Goal: Communication & Community: Answer question/provide support

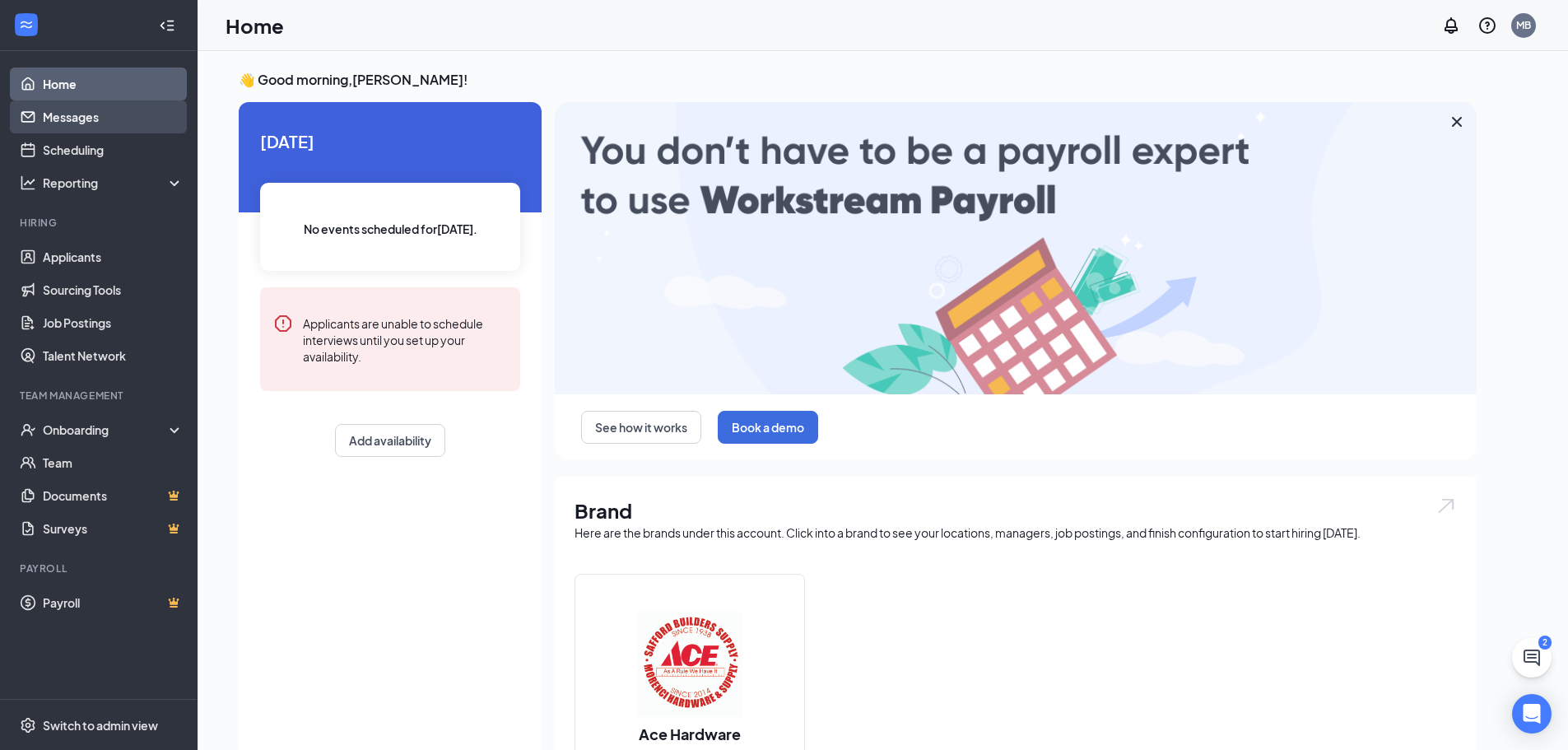
click at [81, 114] on link "Messages" at bounding box center [113, 116] width 141 height 33
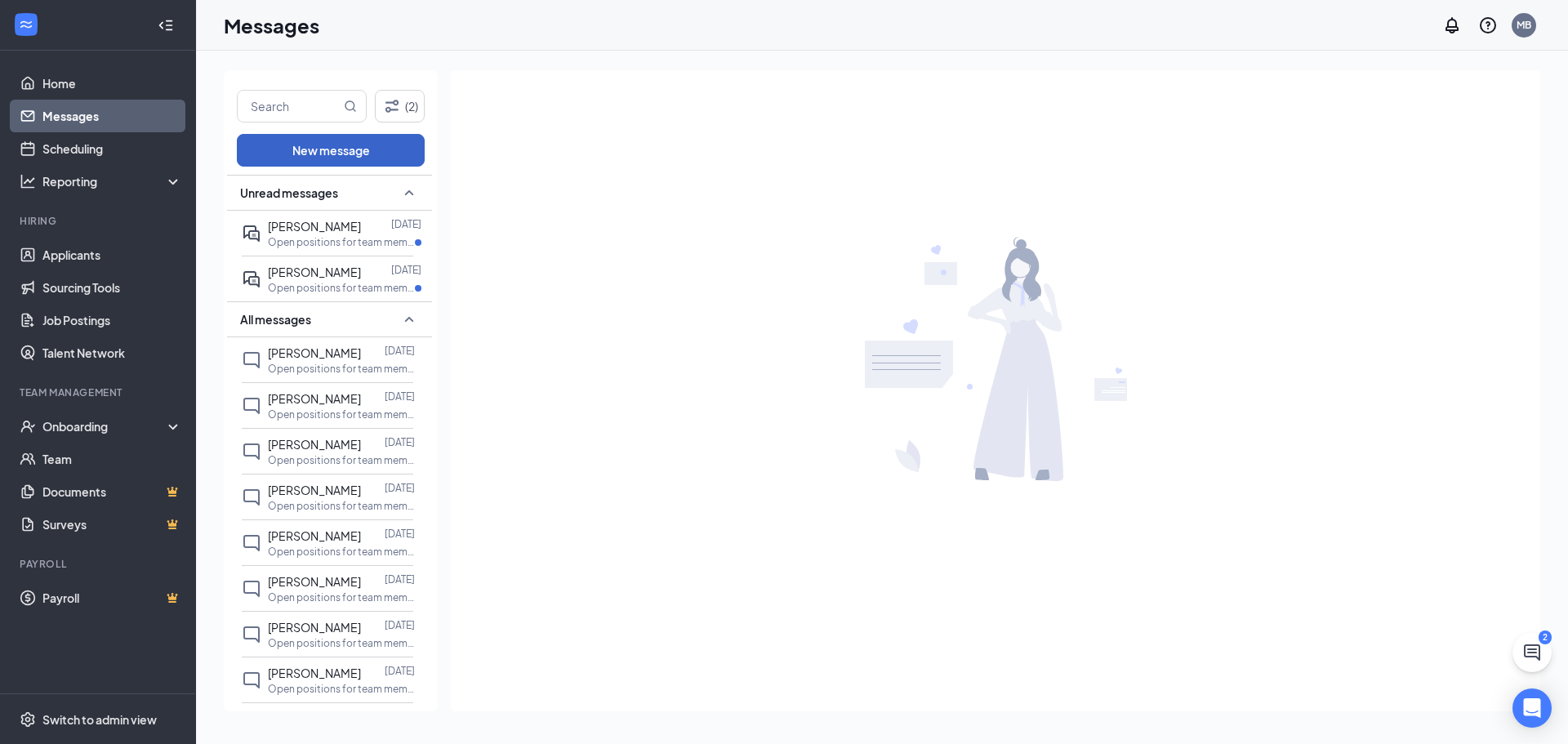
click at [368, 148] on button "New message" at bounding box center [331, 150] width 188 height 32
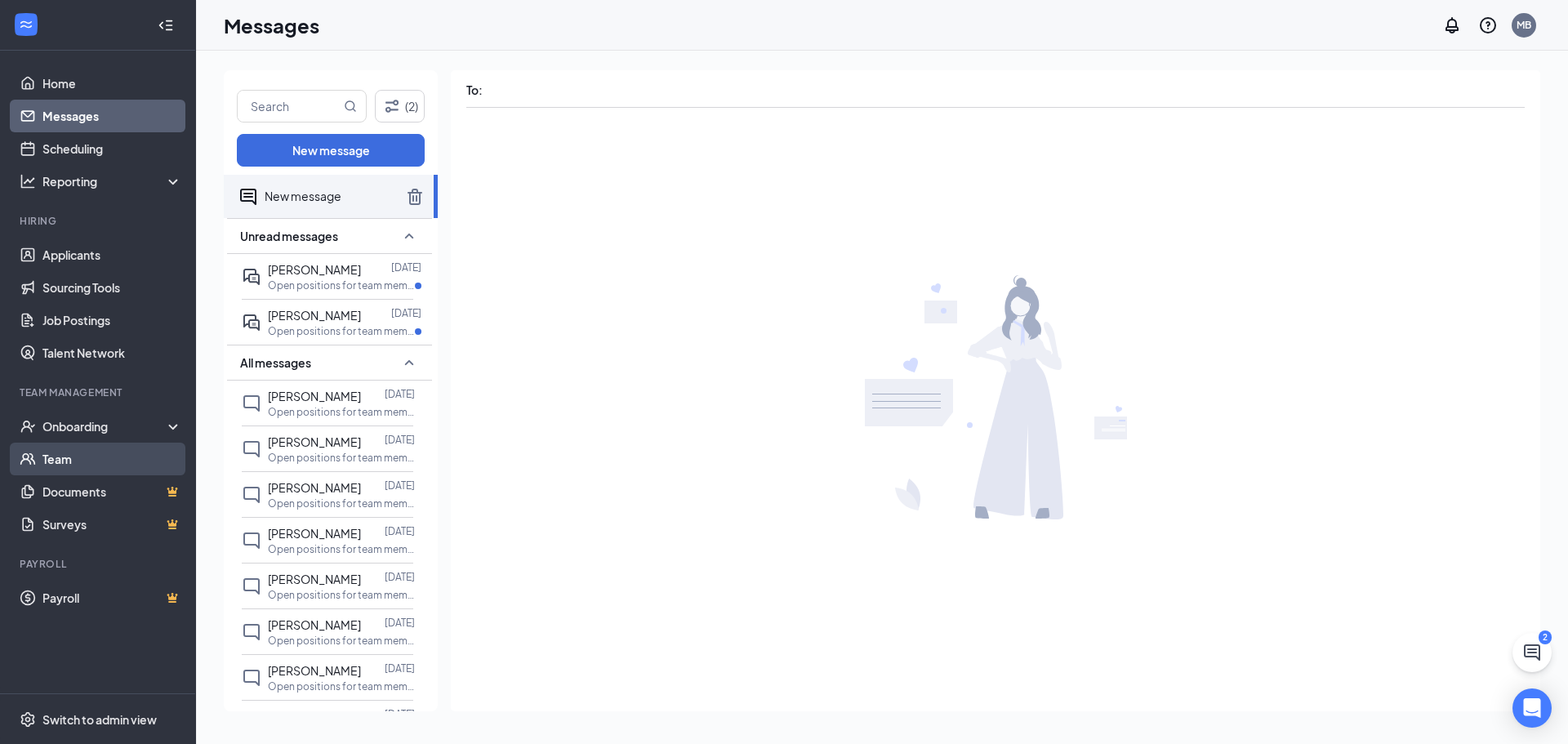
click at [70, 459] on link "Team" at bounding box center [112, 459] width 140 height 32
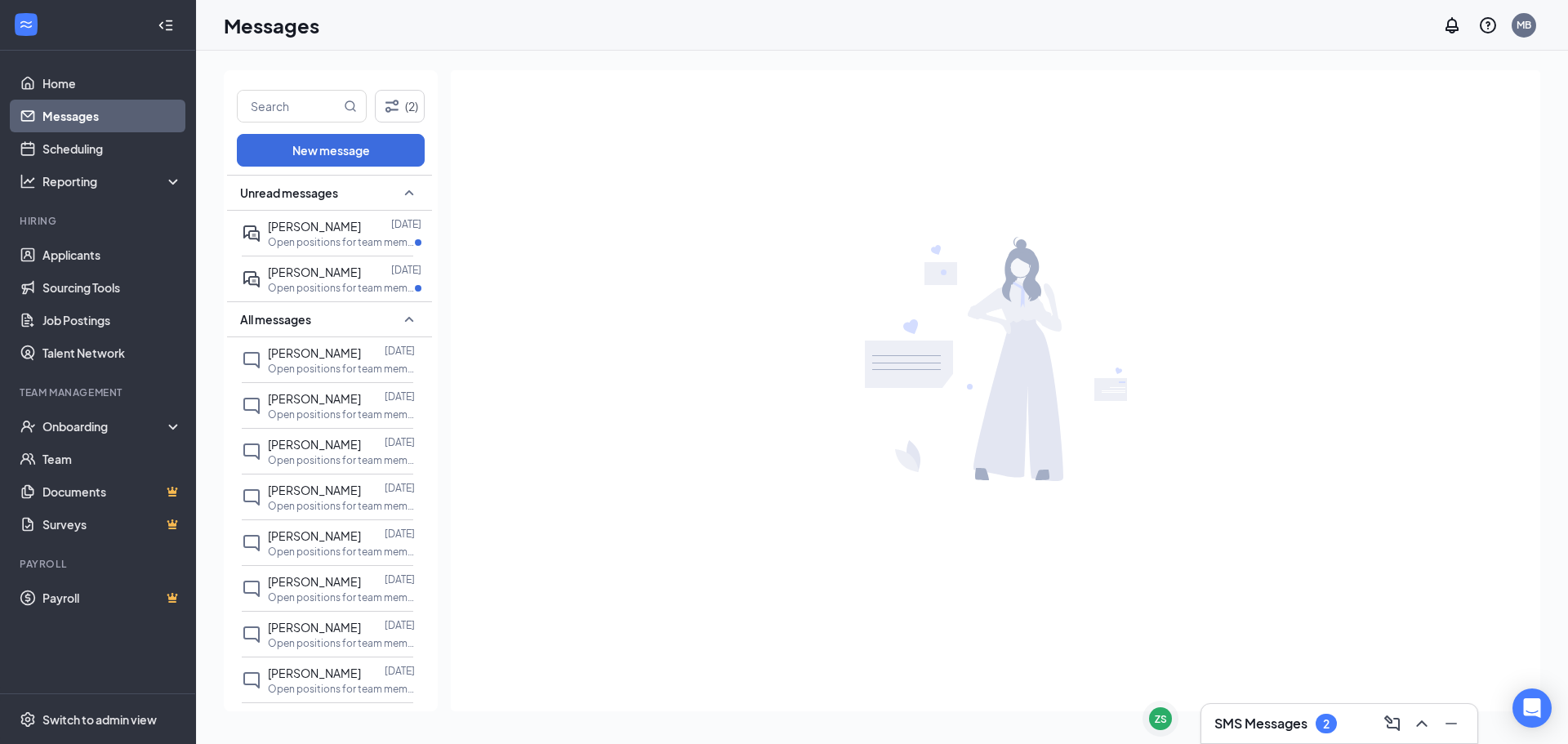
click at [1277, 722] on h3 "SMS Messages" at bounding box center [1260, 723] width 93 height 18
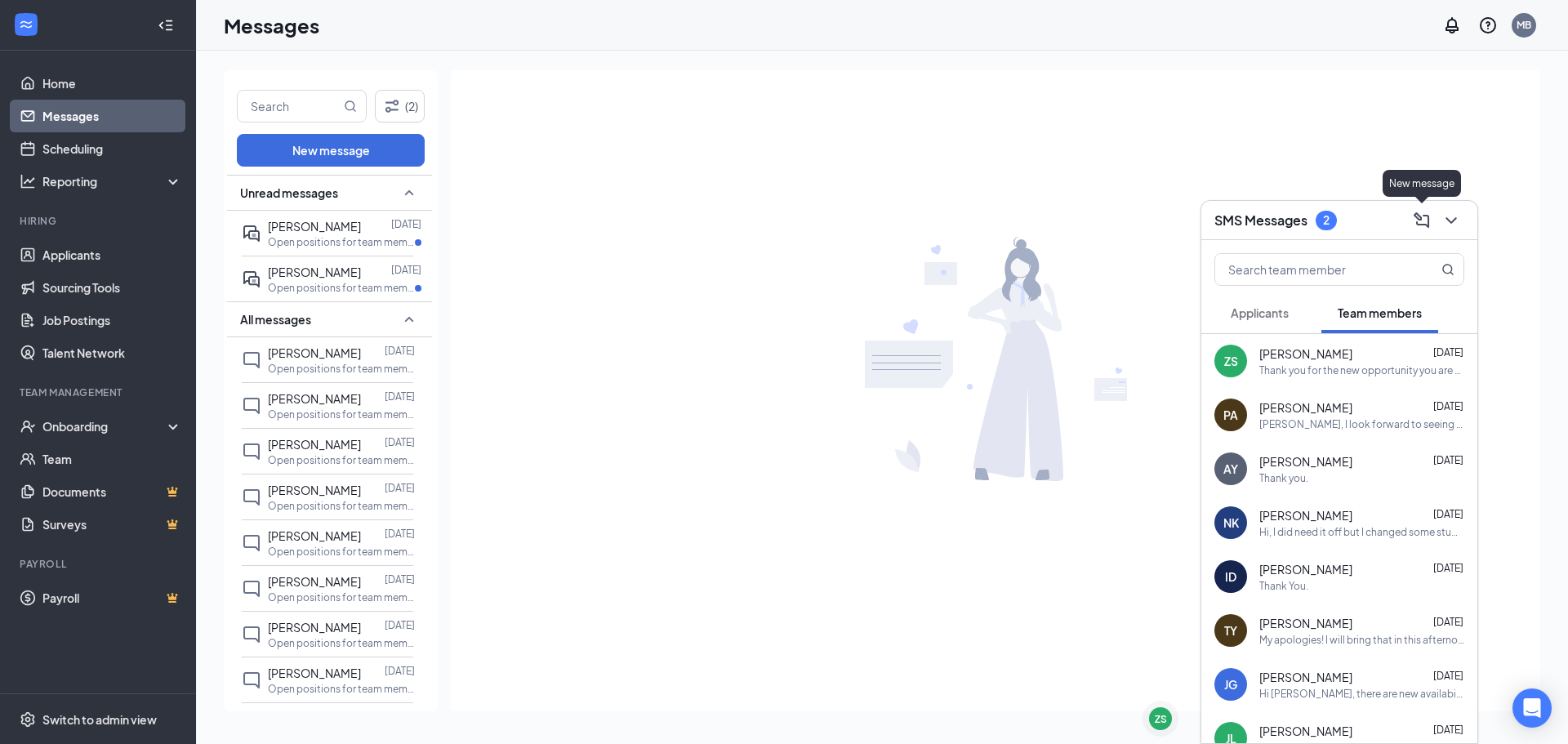
click at [1421, 217] on icon "ComposeMessage" at bounding box center [1421, 220] width 20 height 20
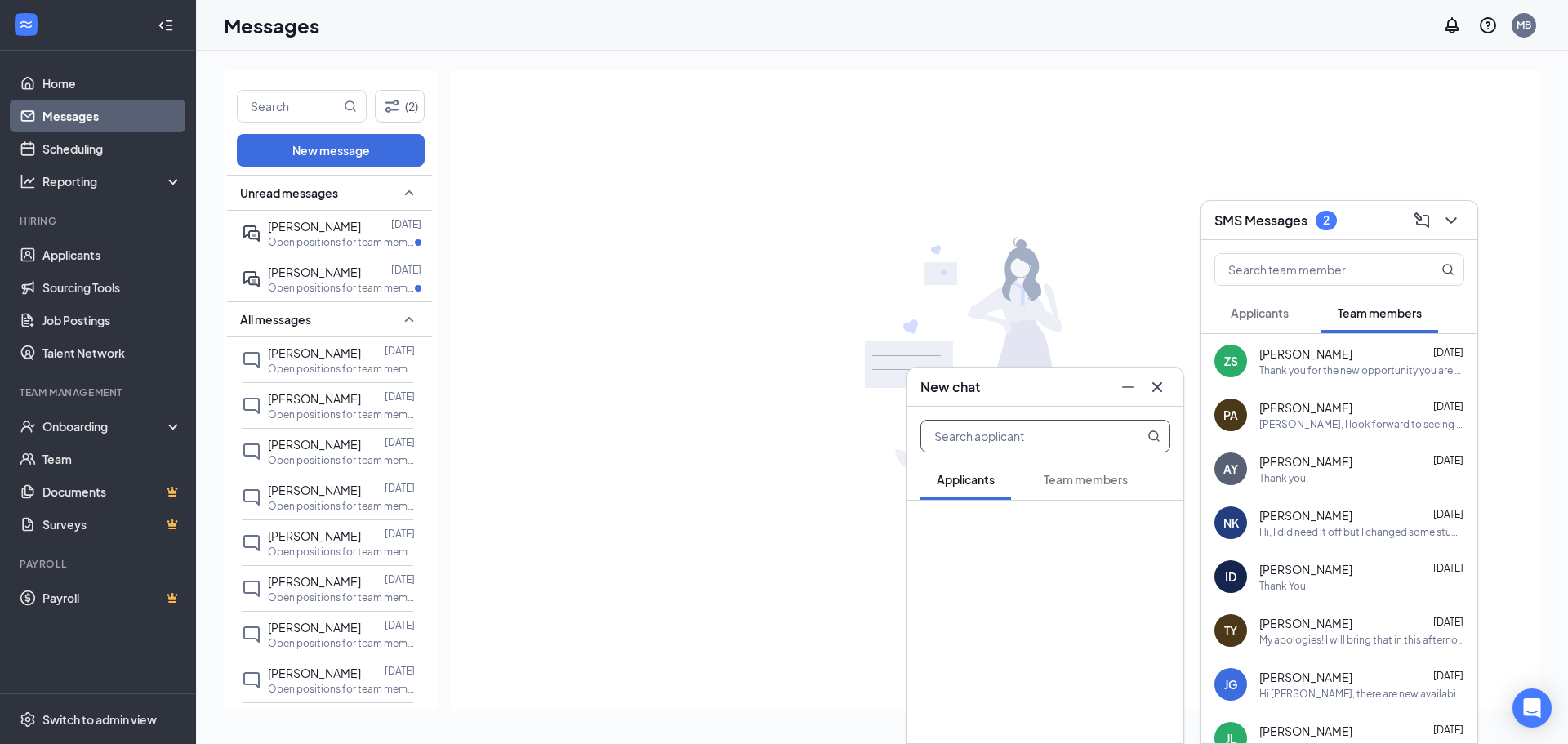
click at [1065, 477] on span "Team members" at bounding box center [1086, 479] width 85 height 15
click at [1071, 478] on span "Team members" at bounding box center [1086, 479] width 85 height 15
click at [959, 484] on span "Applicants" at bounding box center [965, 479] width 58 height 15
click at [1091, 480] on span "Team members" at bounding box center [1086, 479] width 85 height 15
click at [1087, 434] on input "text" at bounding box center [1017, 437] width 194 height 31
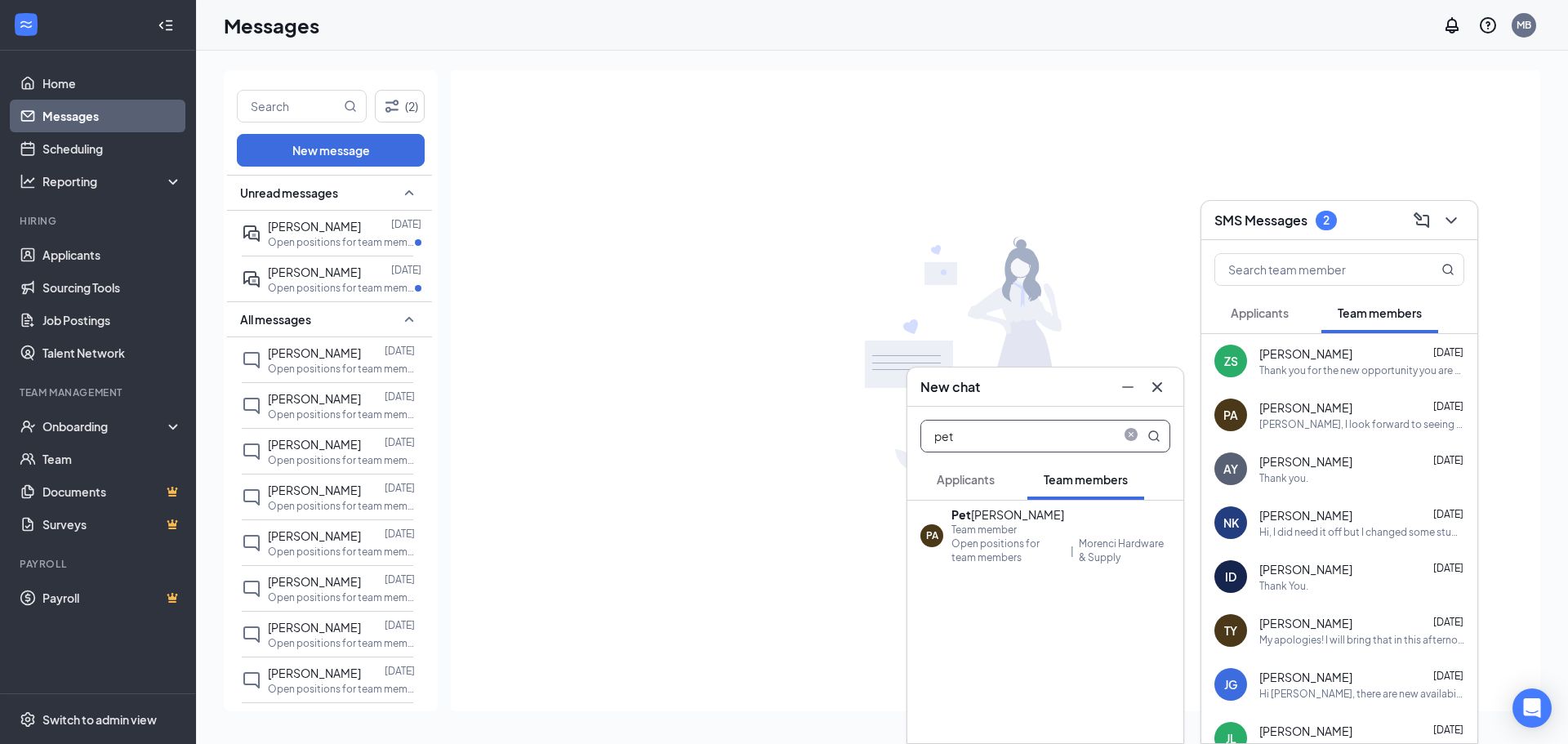
type input "pet"
click at [987, 520] on div "Pet er Avalos Jr" at bounding box center [1060, 515] width 218 height 17
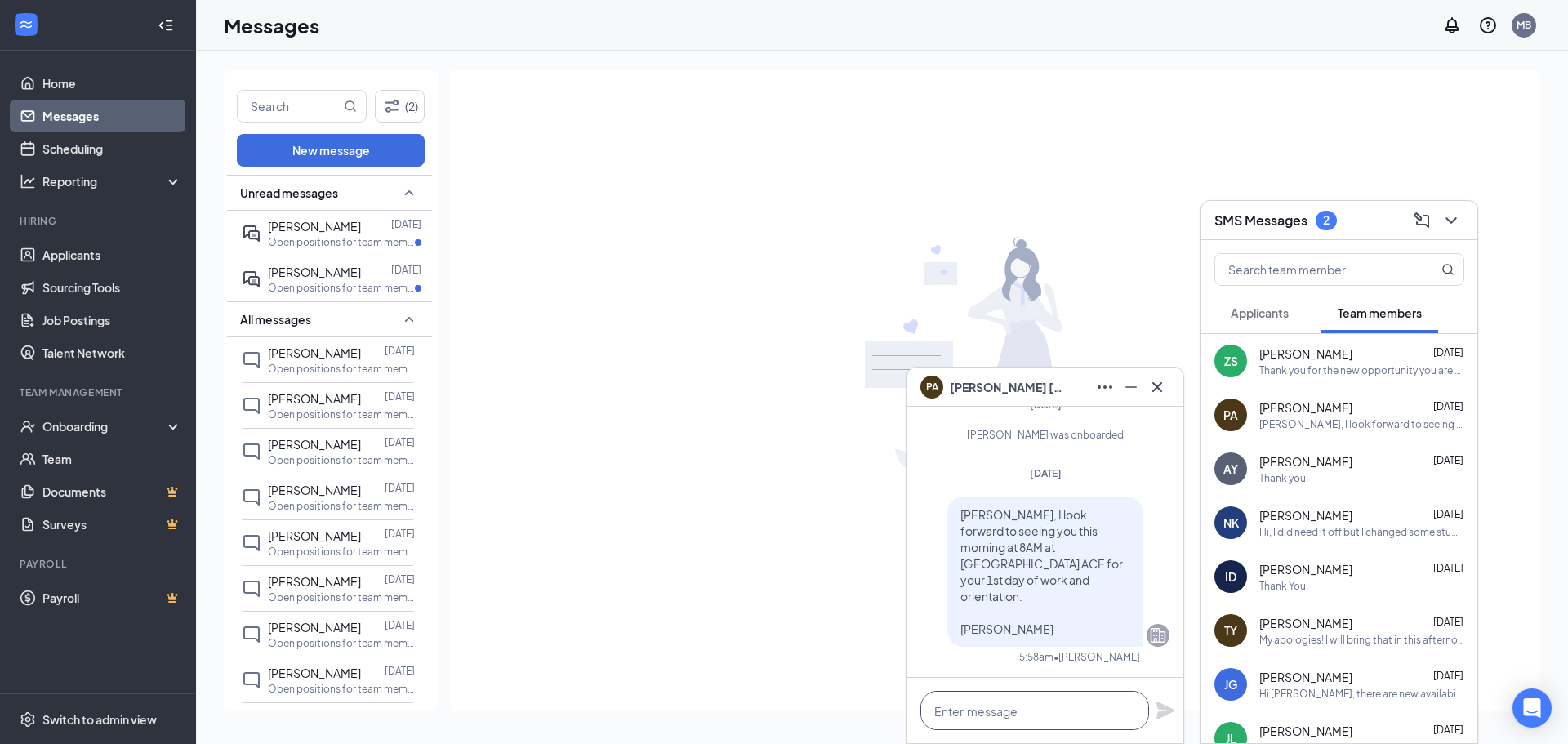
click at [993, 714] on textarea at bounding box center [1035, 711] width 228 height 39
paste textarea "https://forms.office.com/Pages/ResponsePage.aspx?id=2jpXy0zJkEG8Ukj6pNb9pQOyB6l…"
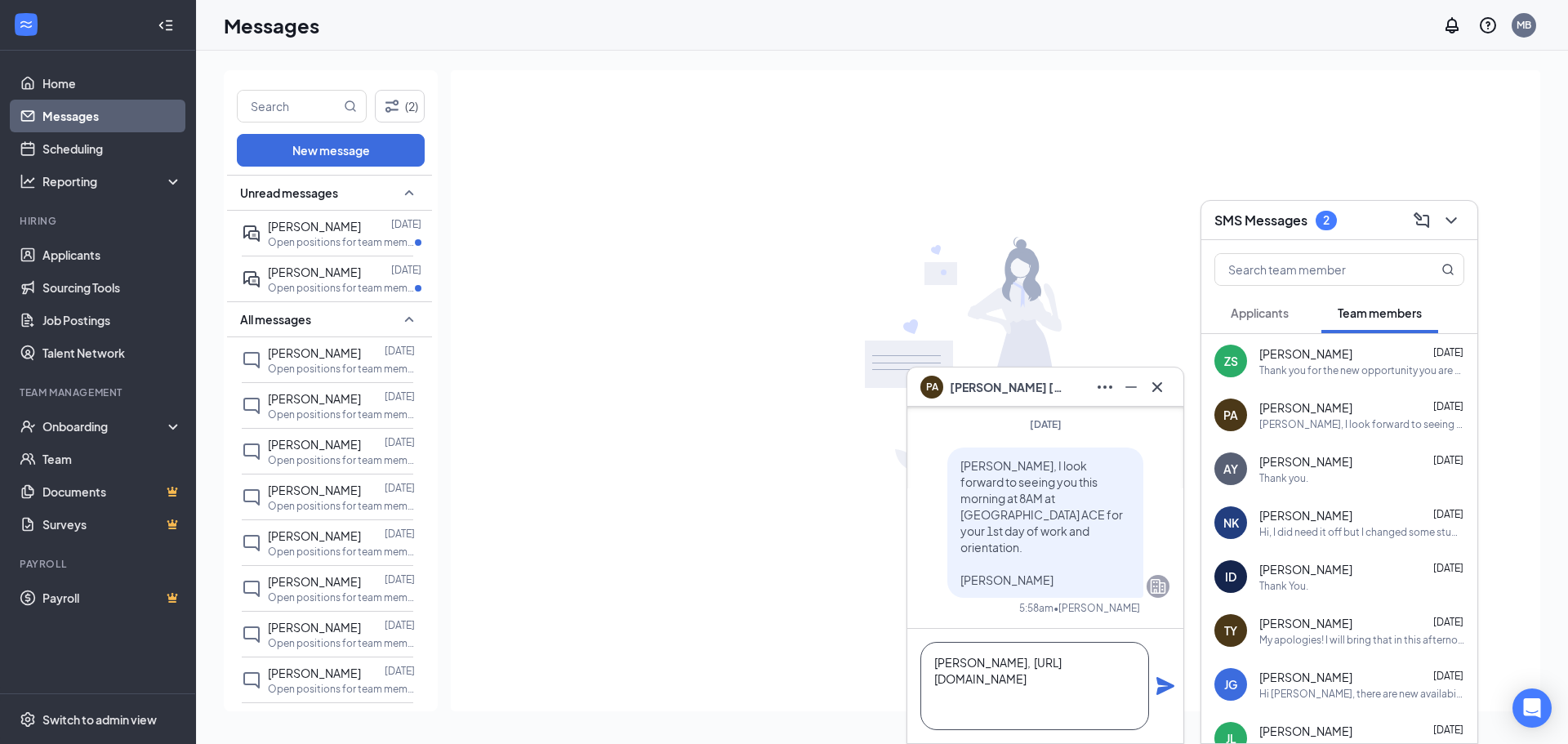
scroll to position [0, 0]
click at [997, 659] on textarea "Peter, https://forms.office.com/Pages/ResponsePage.aspx?id=2jpXy0zJkEG8Ukj6pNb9…" at bounding box center [1035, 686] width 228 height 89
type textarea "Peter, Would you pleasehttps://forms.office.com/Pages/ResponsePage.aspx?id=2jpX…"
